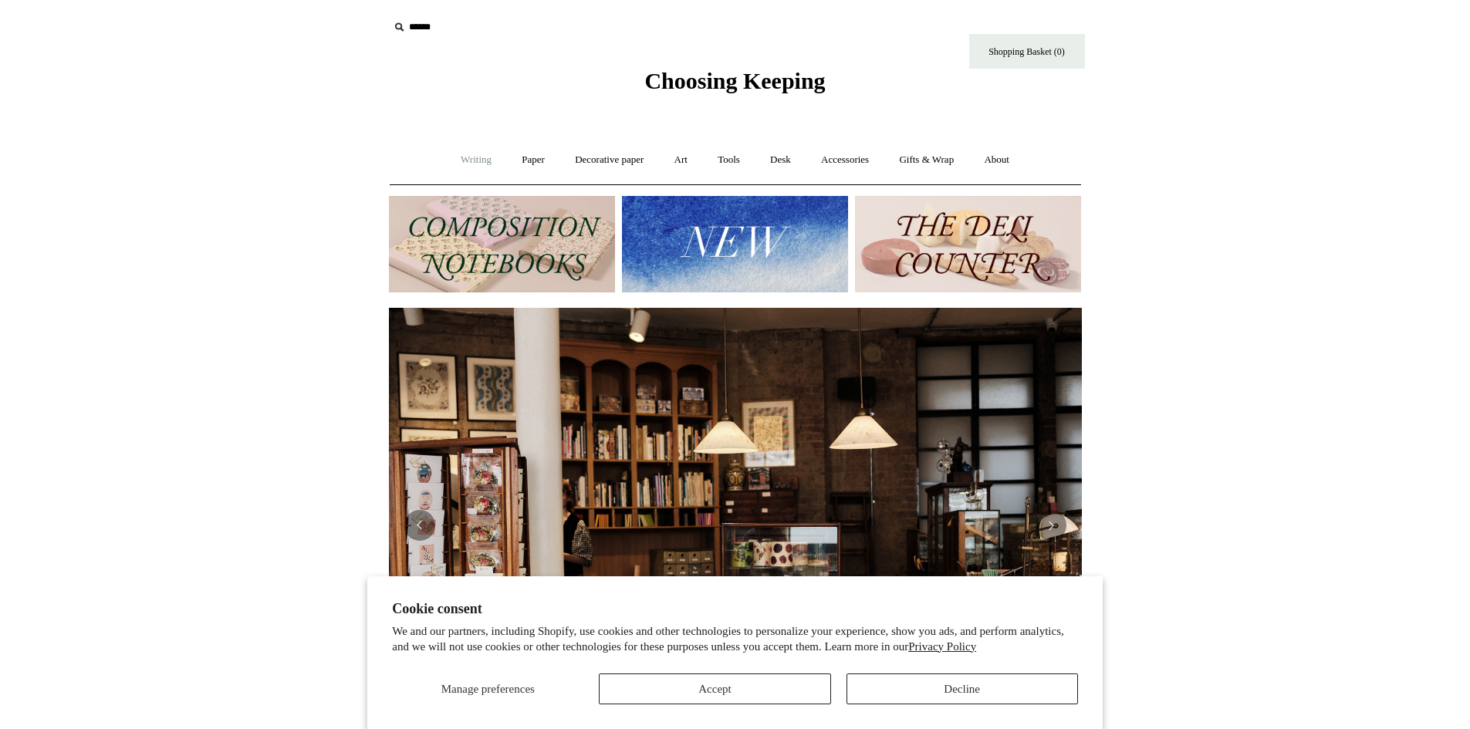
click at [461, 162] on link "Writing +" at bounding box center [476, 160] width 59 height 41
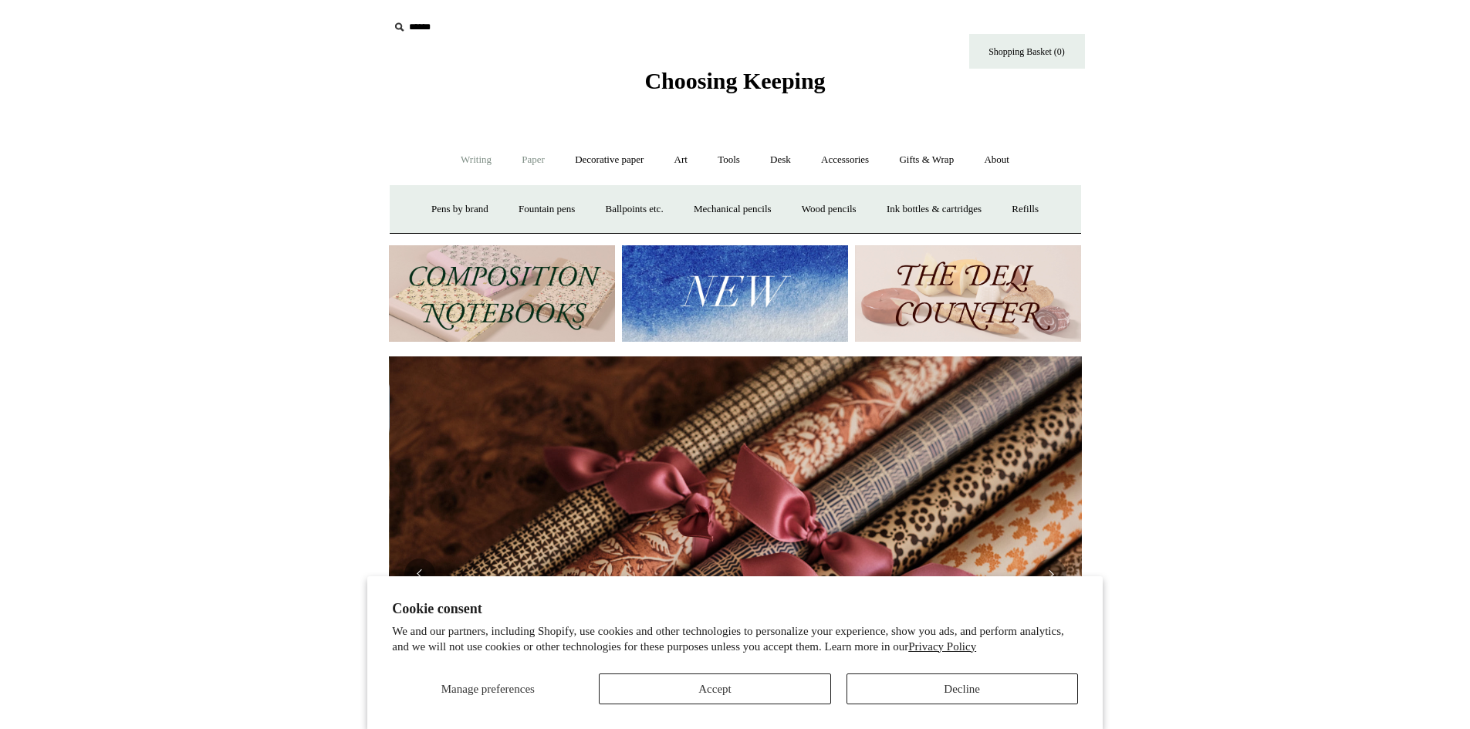
scroll to position [0, 1386]
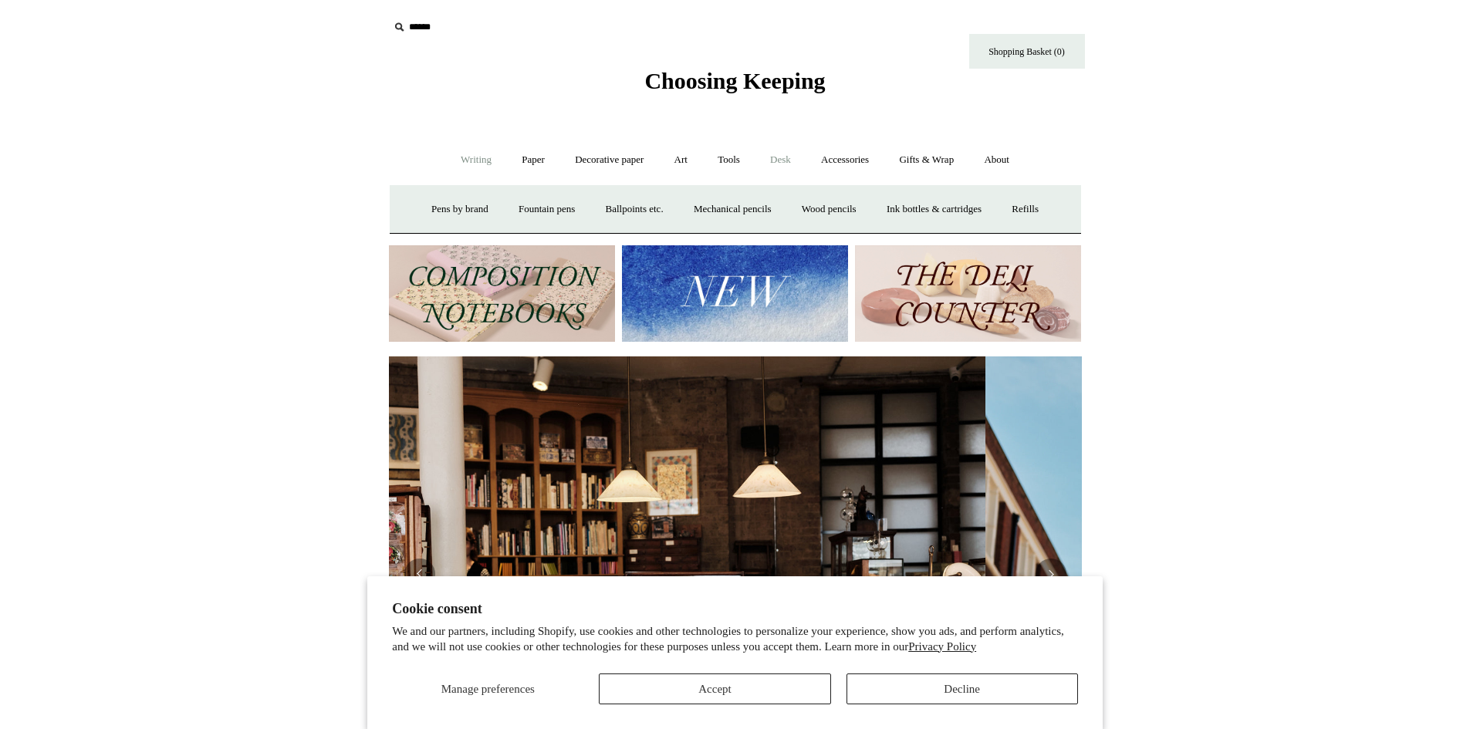
click at [775, 155] on link "Desk +" at bounding box center [780, 160] width 49 height 41
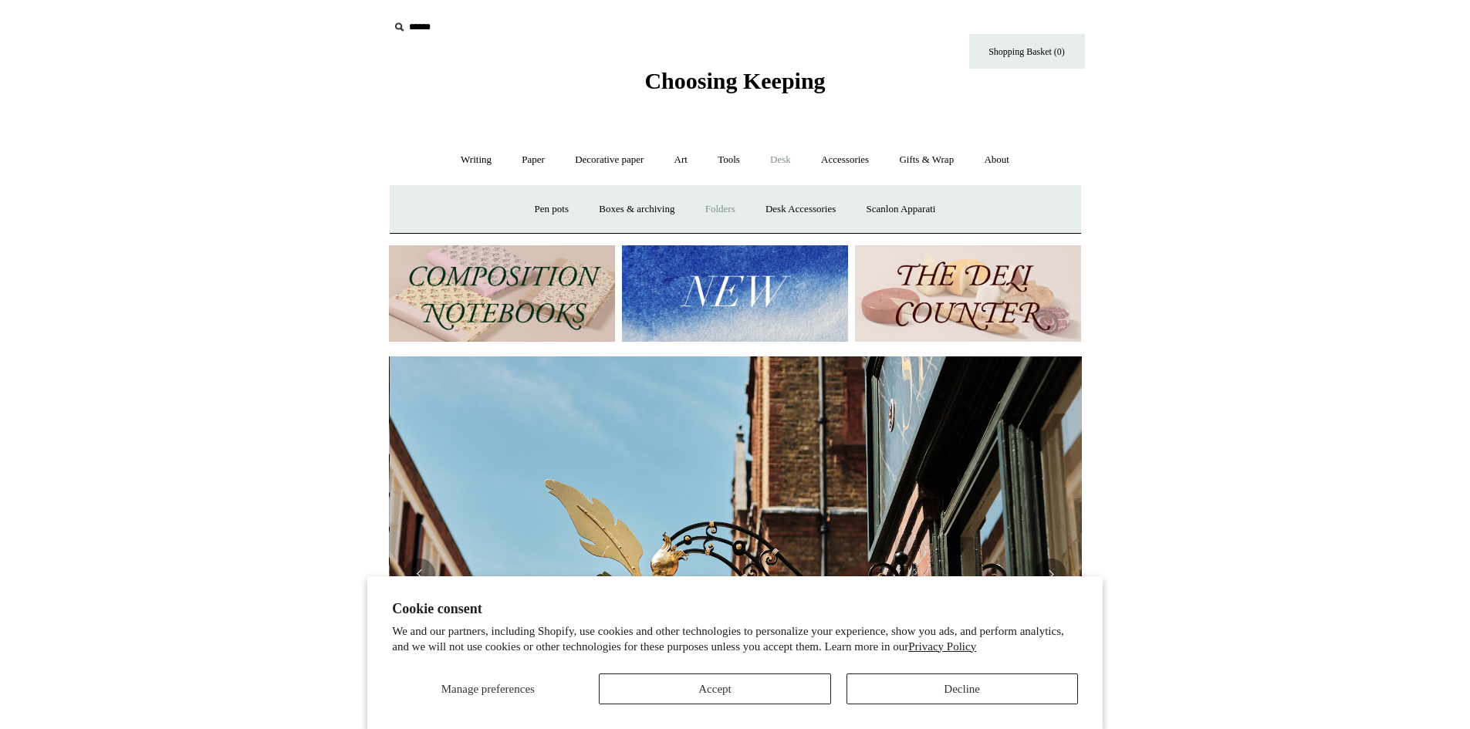
scroll to position [0, 693]
click at [722, 206] on link "Folders" at bounding box center [720, 209] width 58 height 41
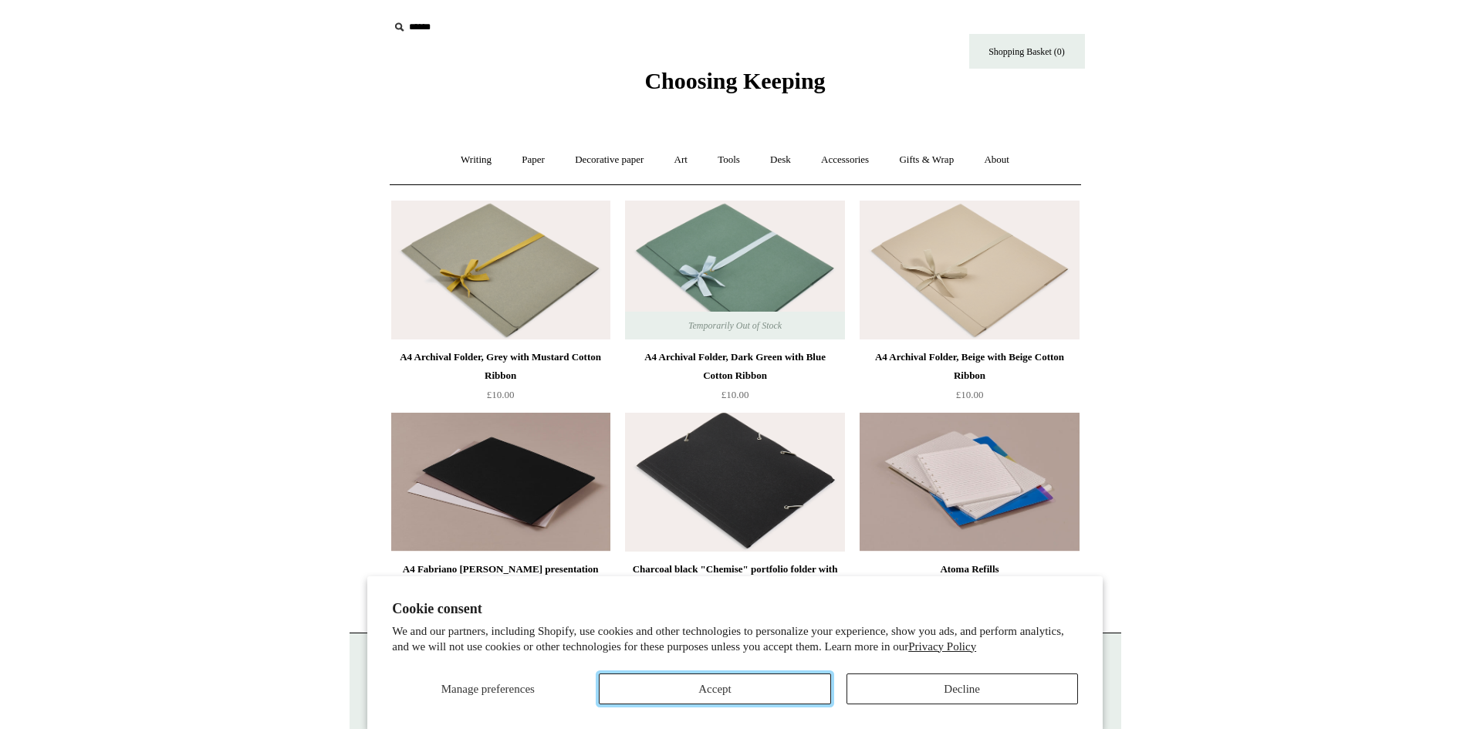
click at [777, 698] on button "Accept" at bounding box center [714, 689] width 231 height 31
